Goal: Navigation & Orientation: Find specific page/section

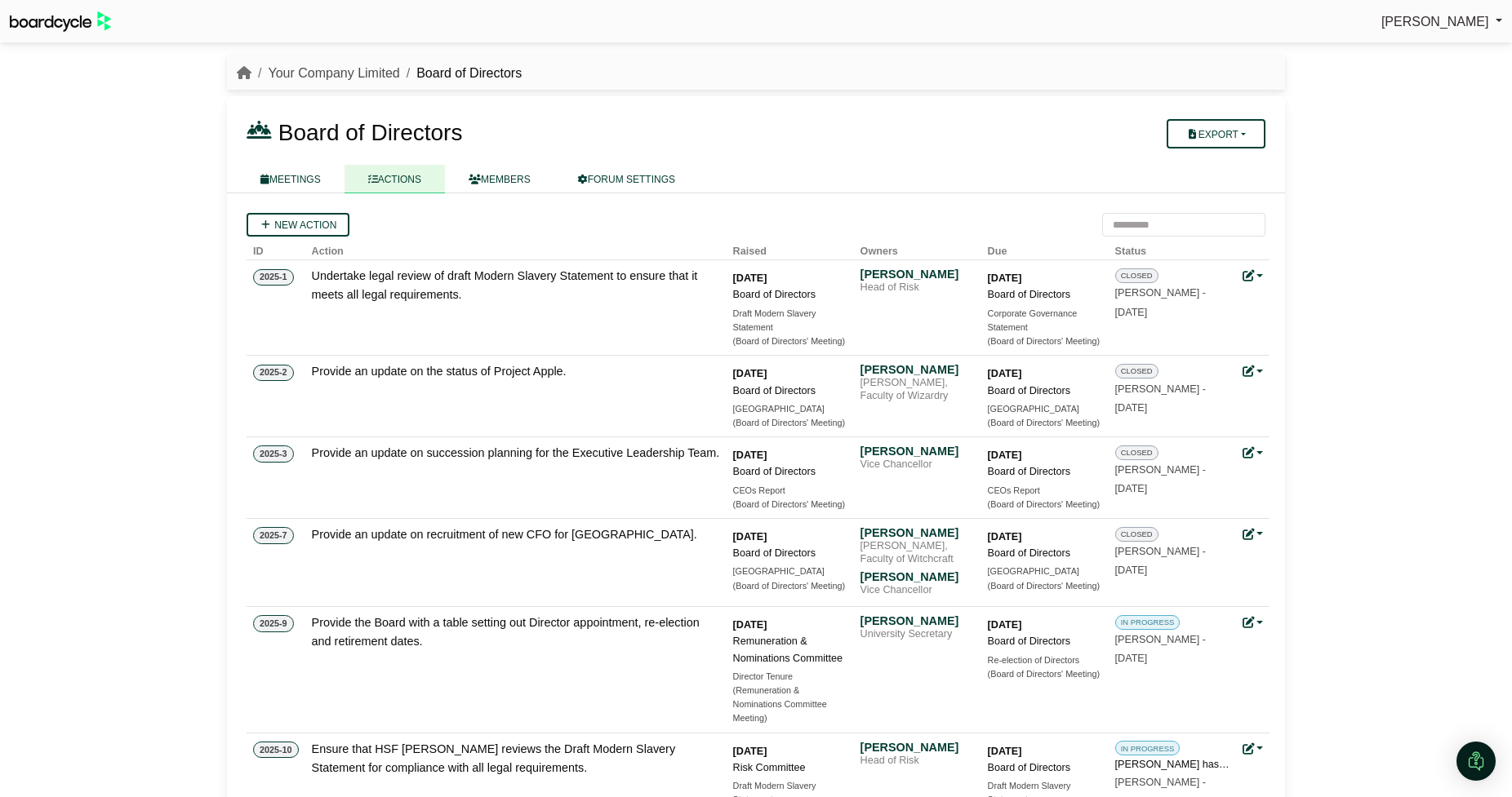
click at [336, 74] on link "Your Company Limited" at bounding box center [333, 73] width 131 height 14
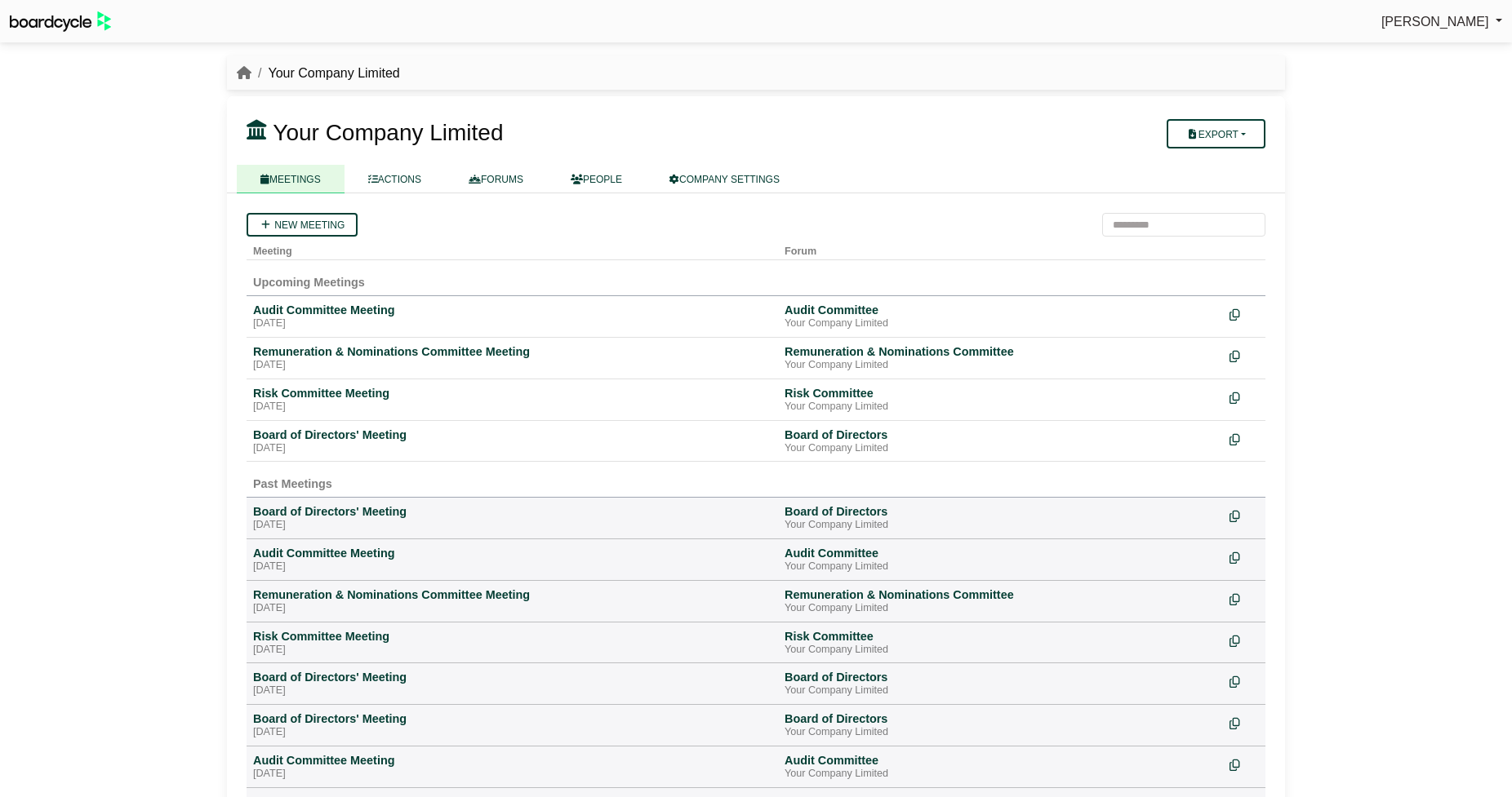
click at [1416, 26] on span "[PERSON_NAME]" at bounding box center [1435, 22] width 108 height 14
click at [1413, 46] on link "Sign Out" at bounding box center [1437, 49] width 131 height 31
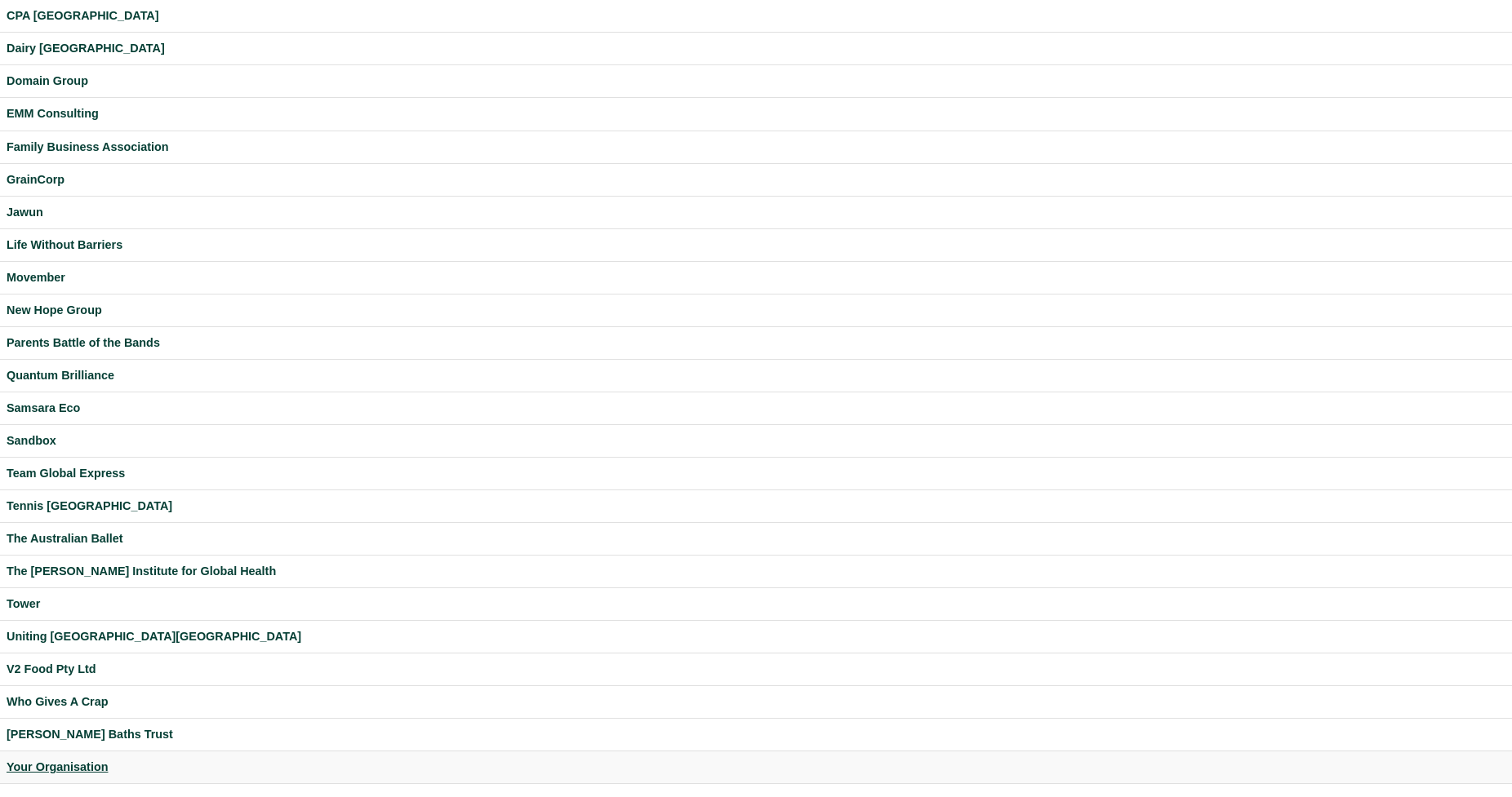
scroll to position [177, 0]
click at [84, 765] on div "Your Organisation" at bounding box center [756, 768] width 1499 height 19
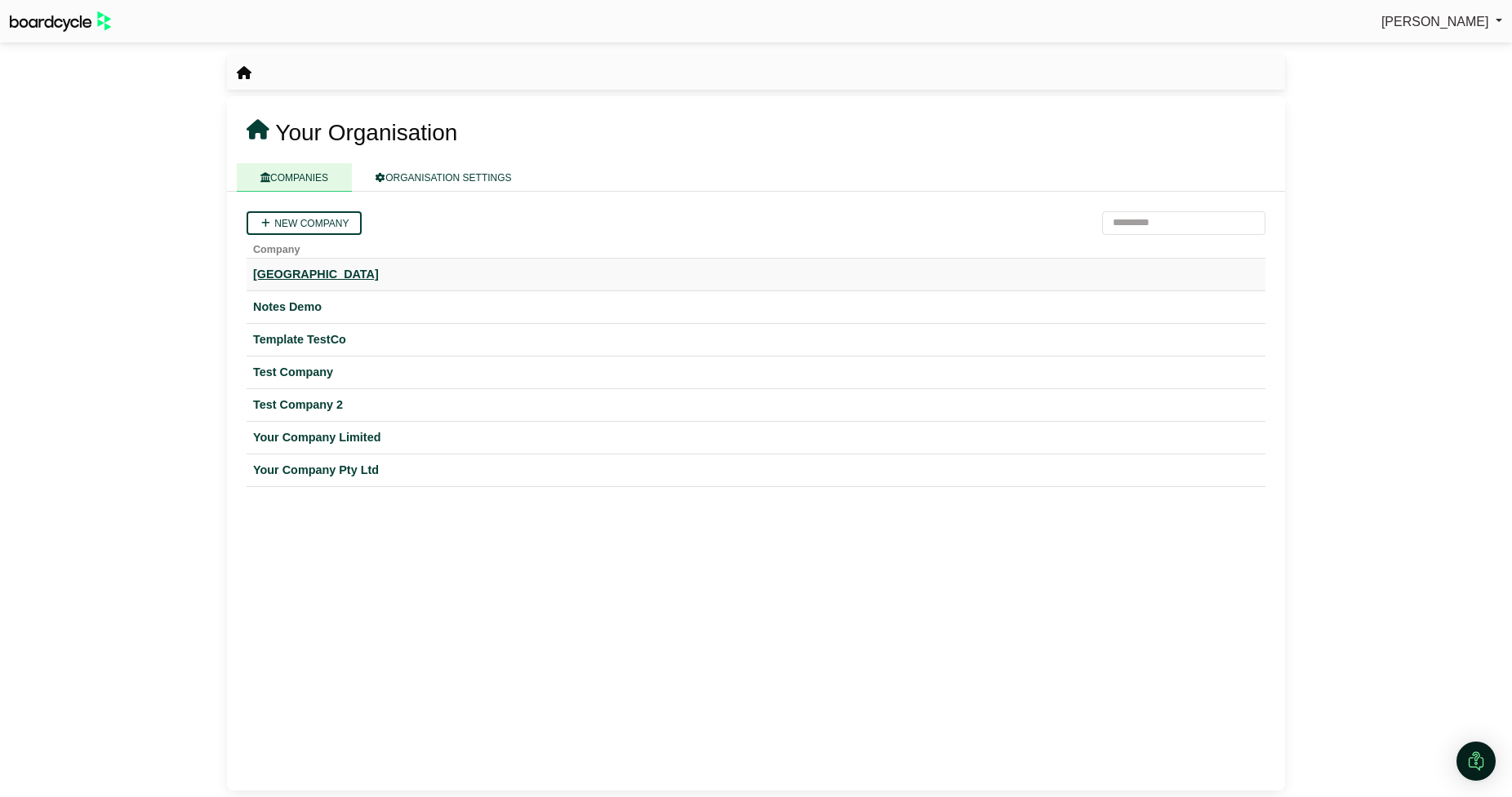
click at [329, 275] on div "Hogwarts University" at bounding box center [756, 275] width 1006 height 19
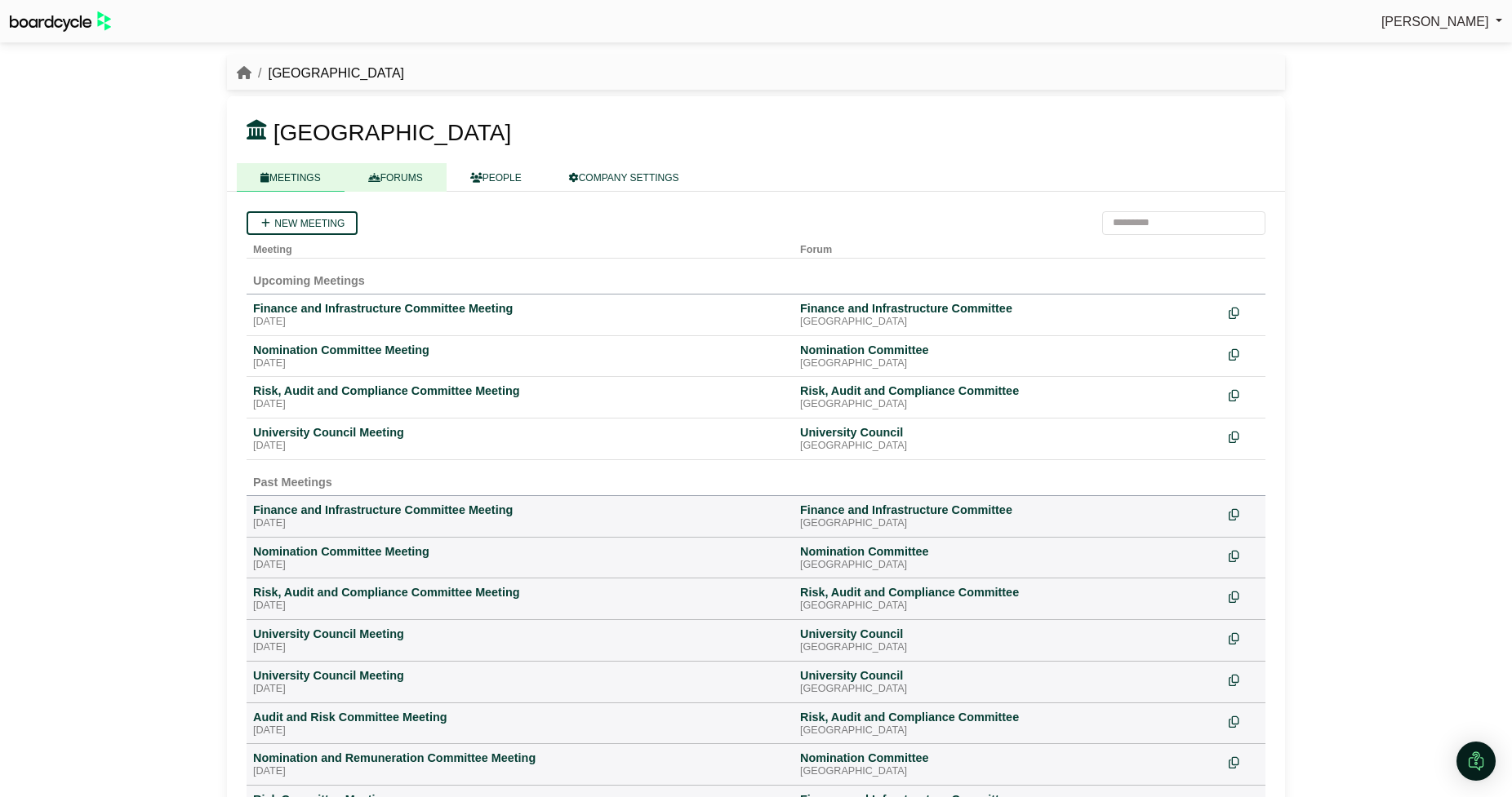
click at [412, 176] on link "FORUMS" at bounding box center [395, 177] width 102 height 29
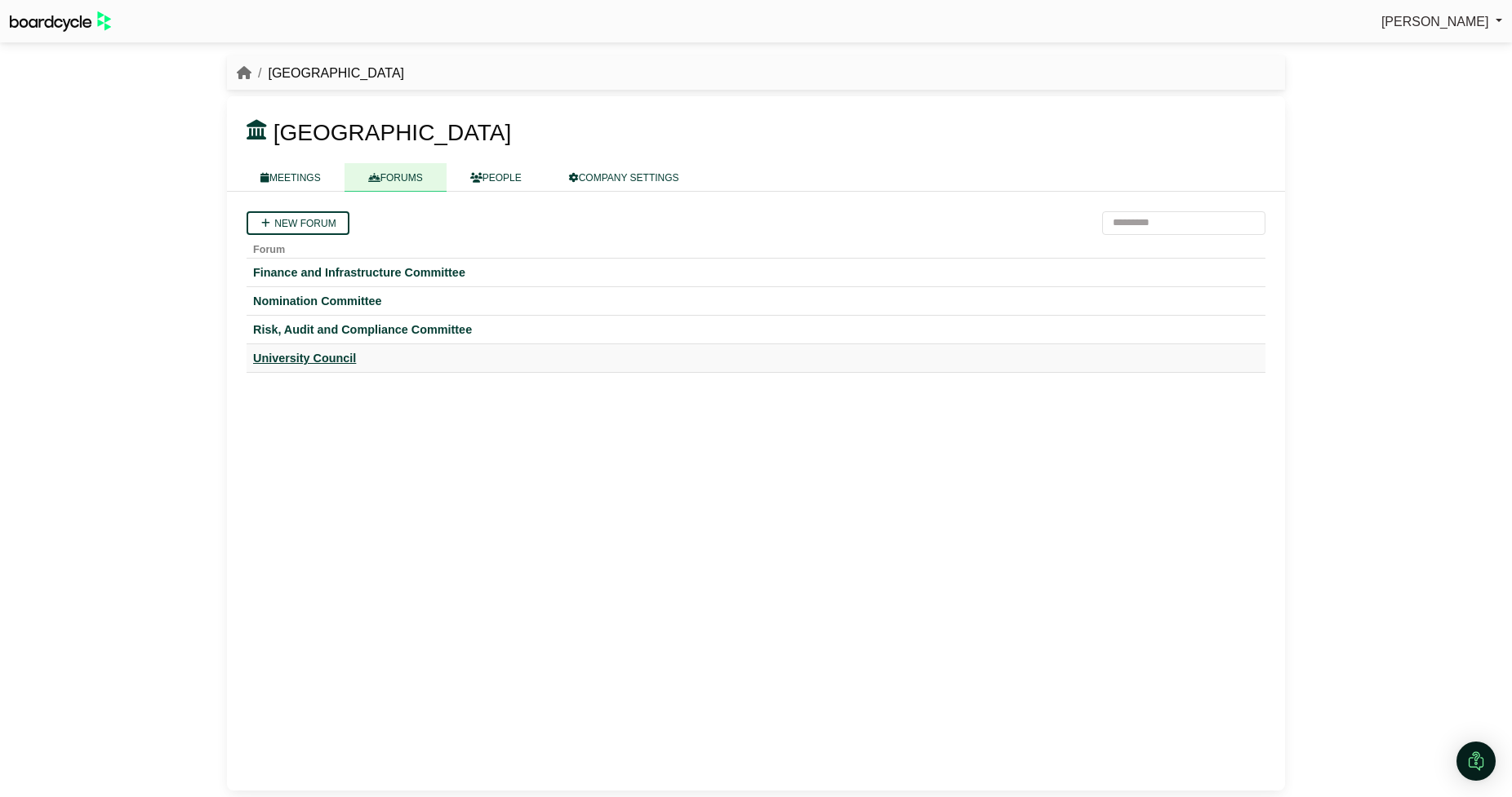
click at [333, 355] on div "University Council" at bounding box center [756, 358] width 1006 height 15
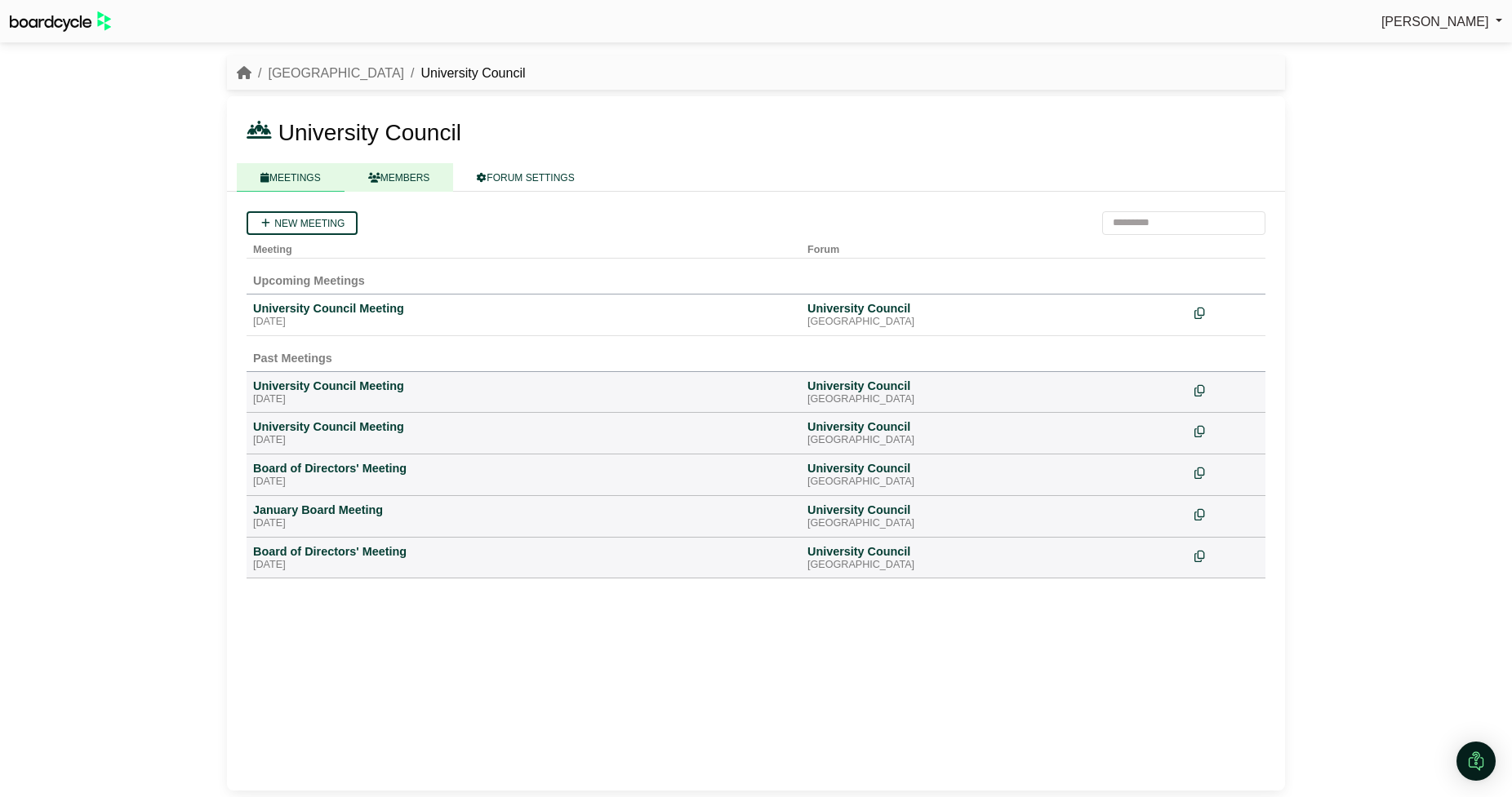
click at [406, 175] on link "MEMBERS" at bounding box center [400, 177] width 110 height 29
